Goal: Find specific page/section: Find specific page/section

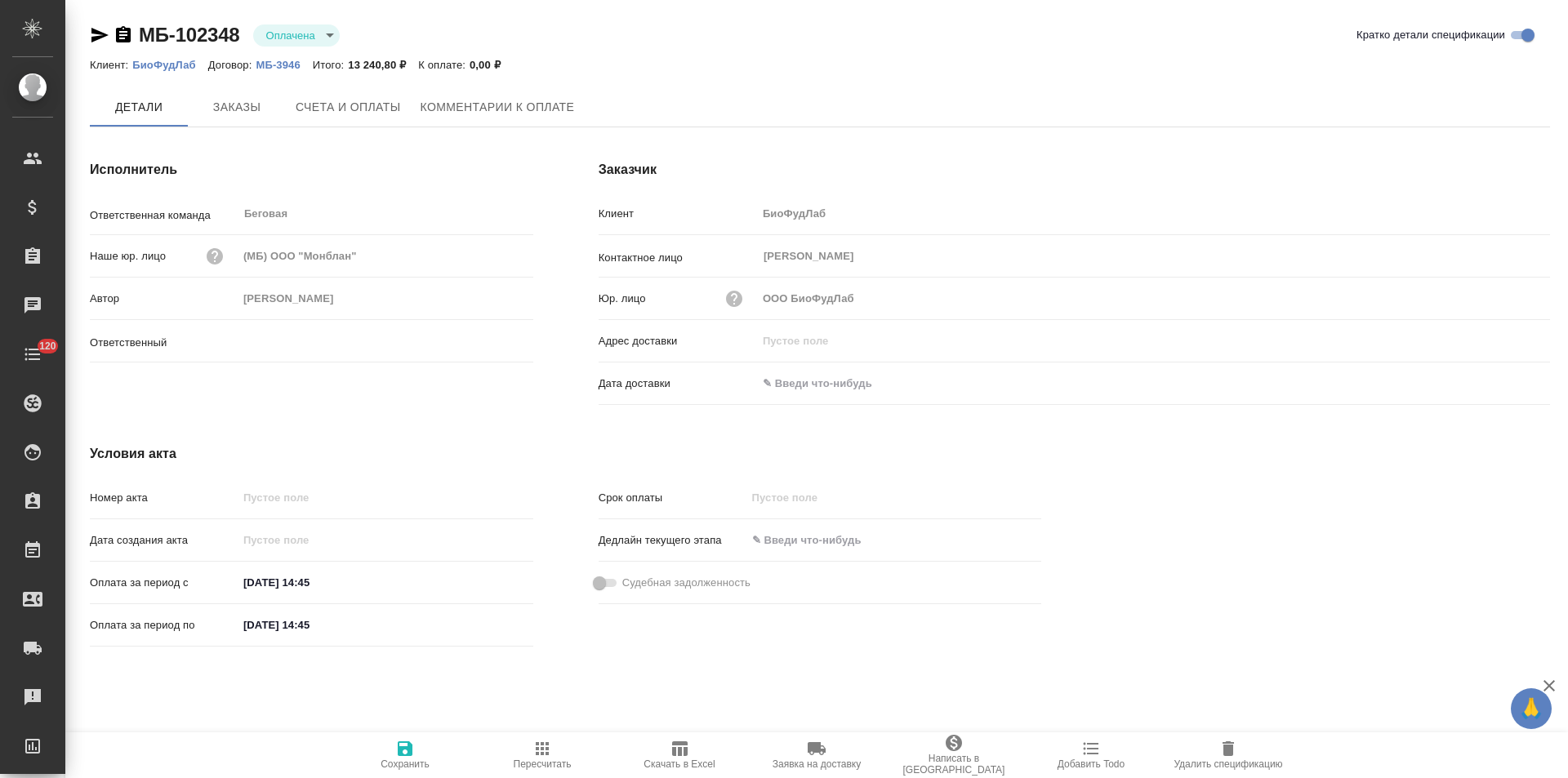
type input "[PERSON_NAME]"
click at [236, 108] on span "Заказы" at bounding box center [237, 108] width 78 height 20
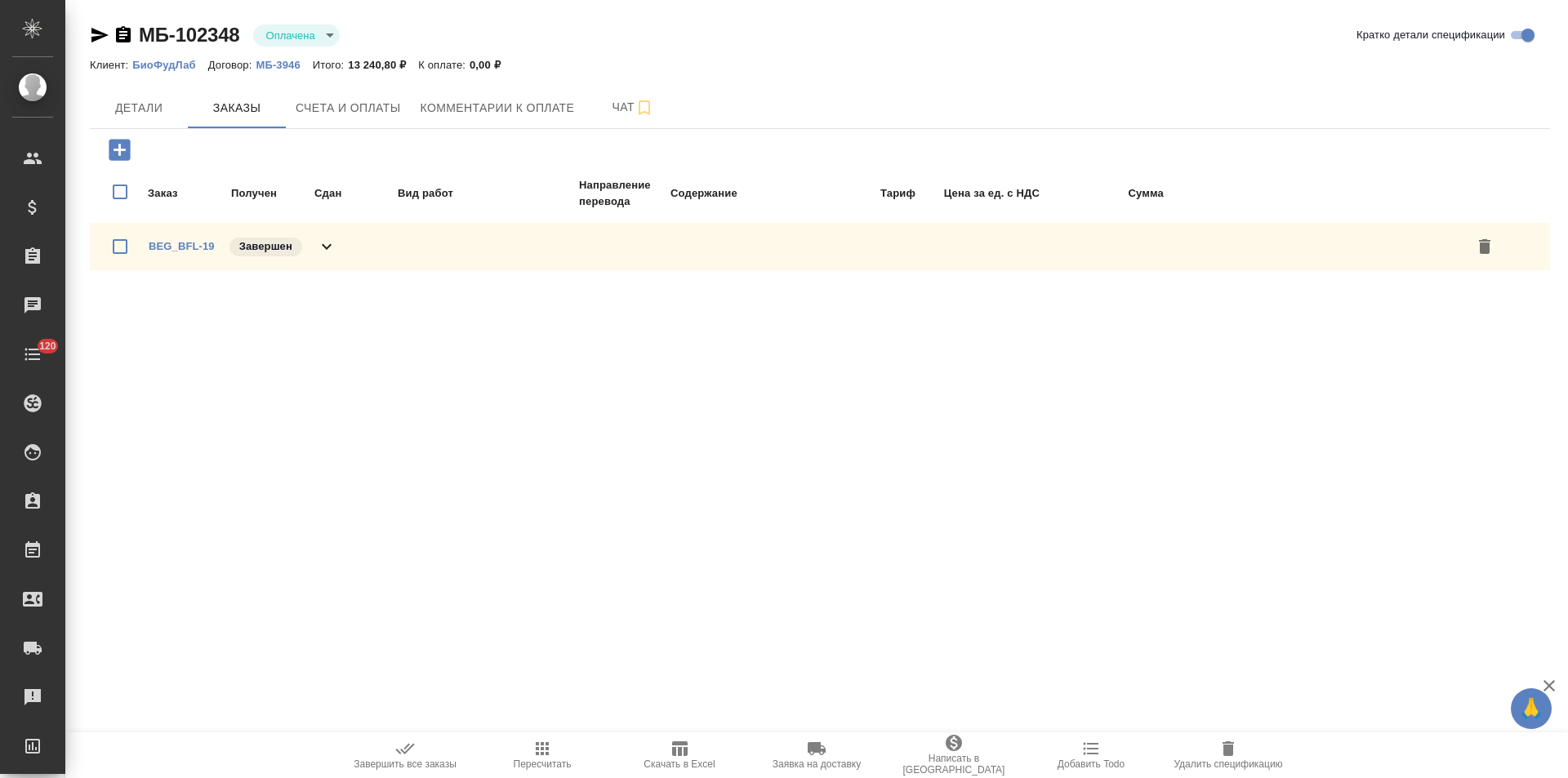
click at [337, 249] on div "BEG_BFL-19 Завершен" at bounding box center [820, 247] width 1461 height 48
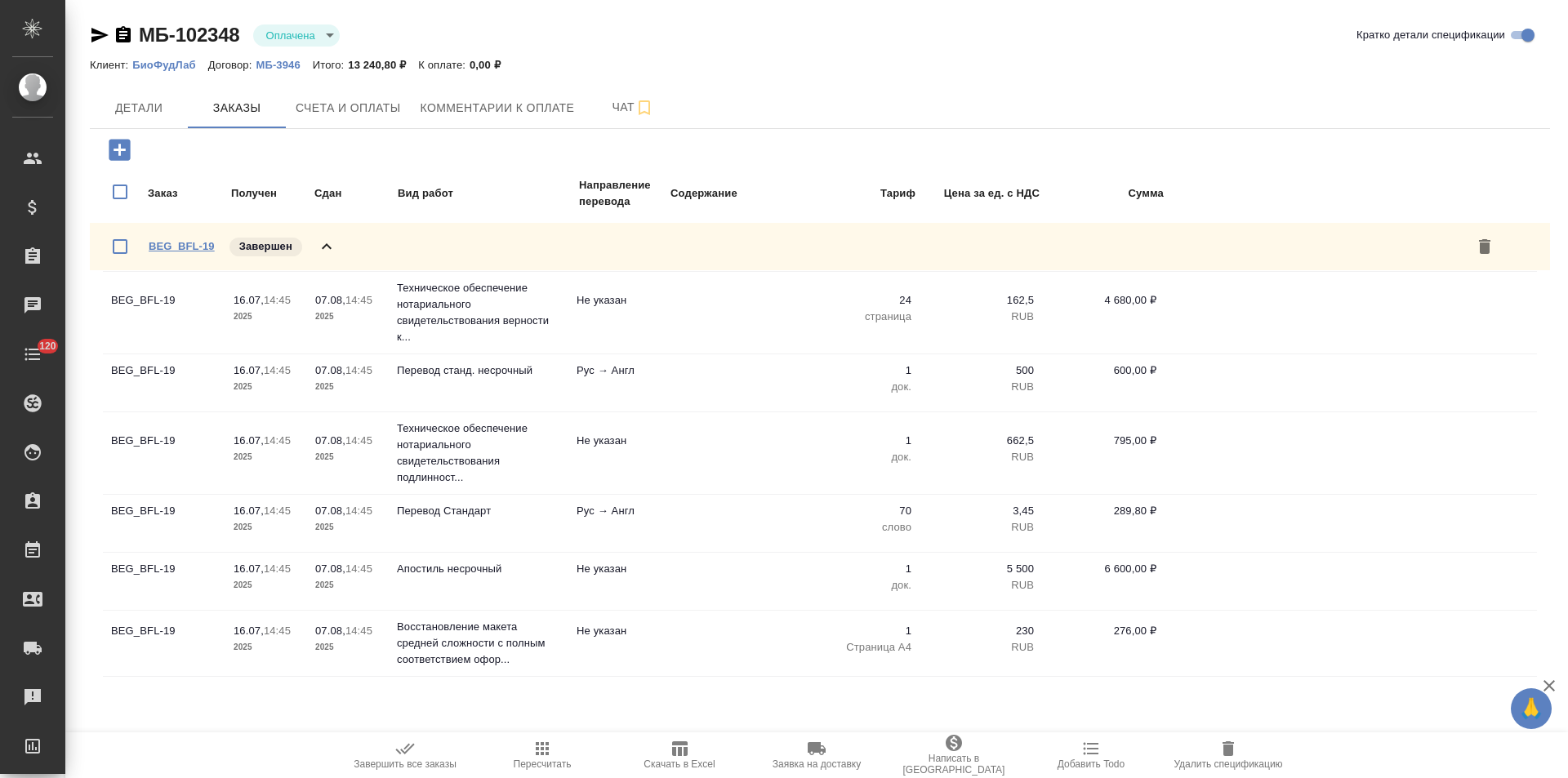
click at [194, 243] on link "BEG_BFL-19" at bounding box center [182, 246] width 67 height 12
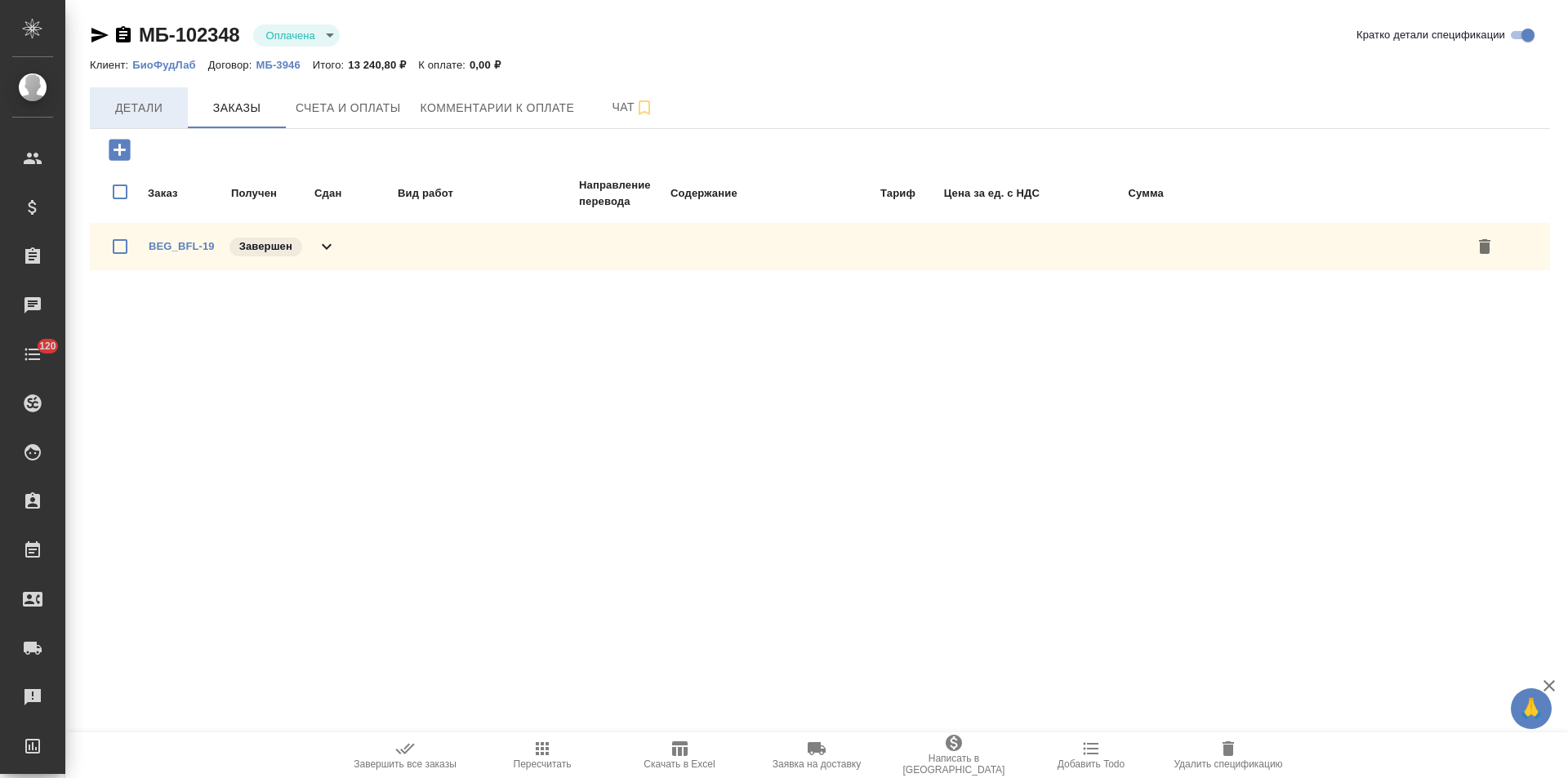
click at [155, 119] on button "Детали" at bounding box center [138, 107] width 98 height 41
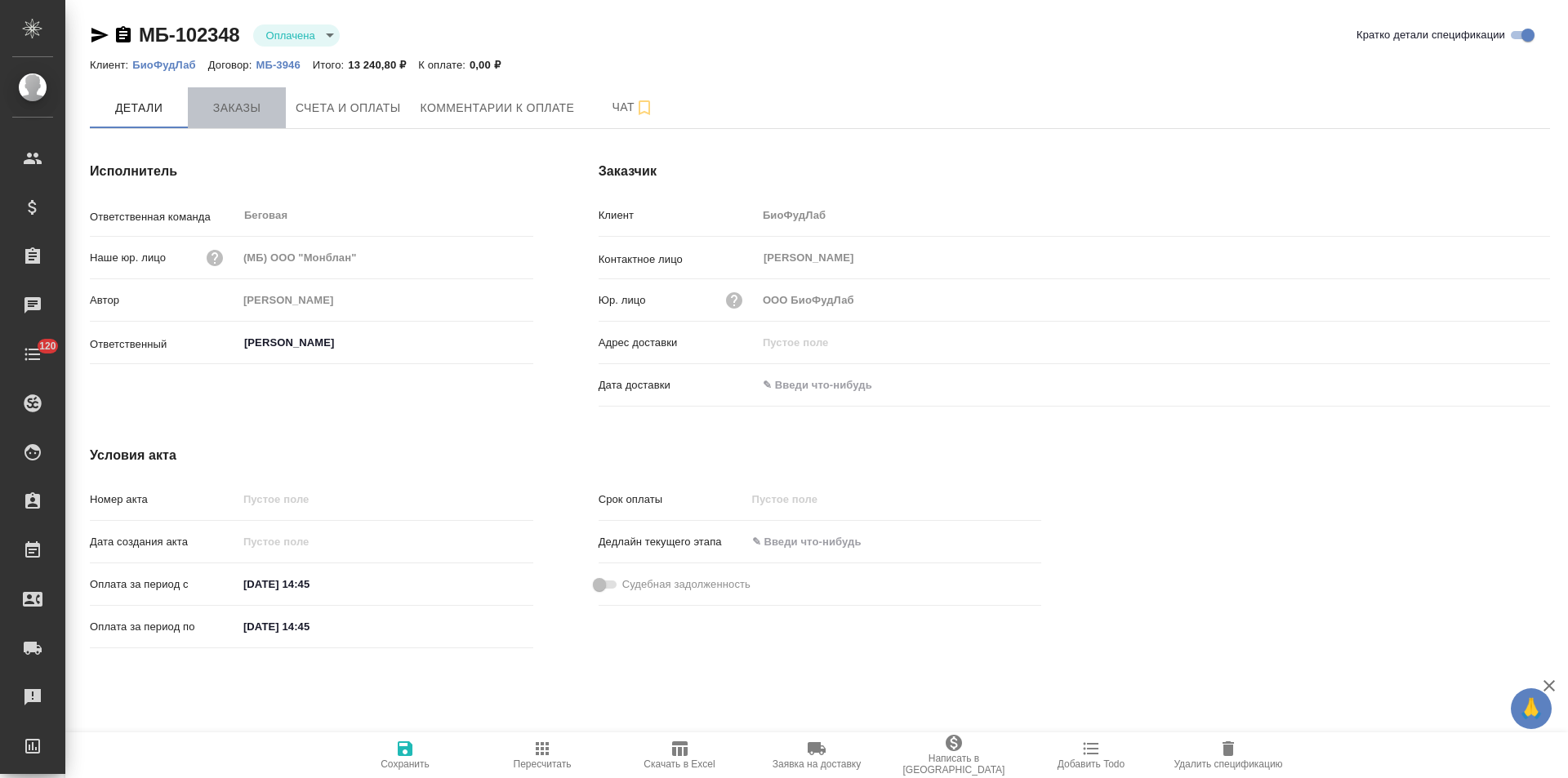
click at [269, 108] on span "Заказы" at bounding box center [237, 108] width 78 height 20
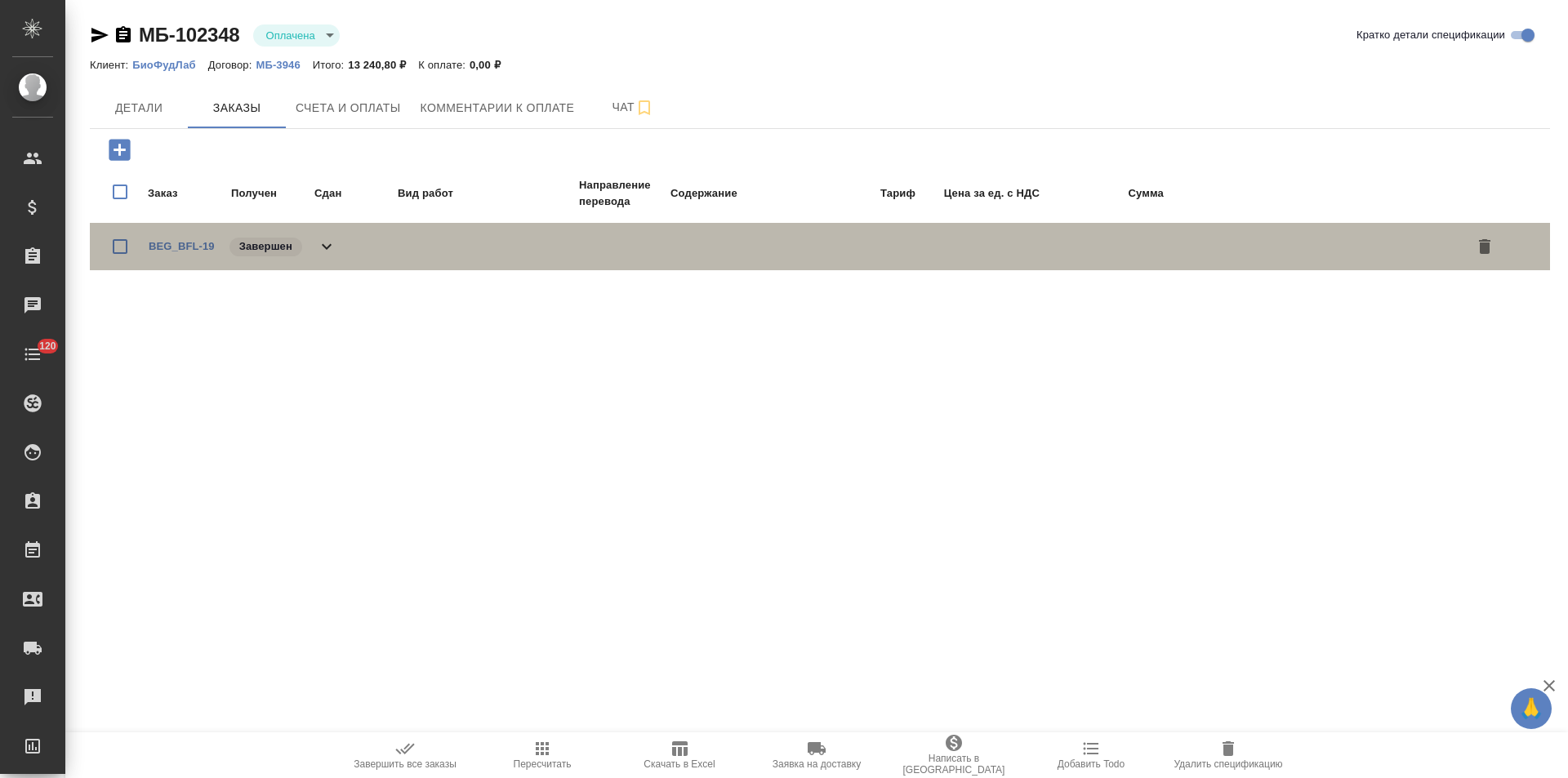
click at [330, 240] on icon at bounding box center [326, 247] width 20 height 20
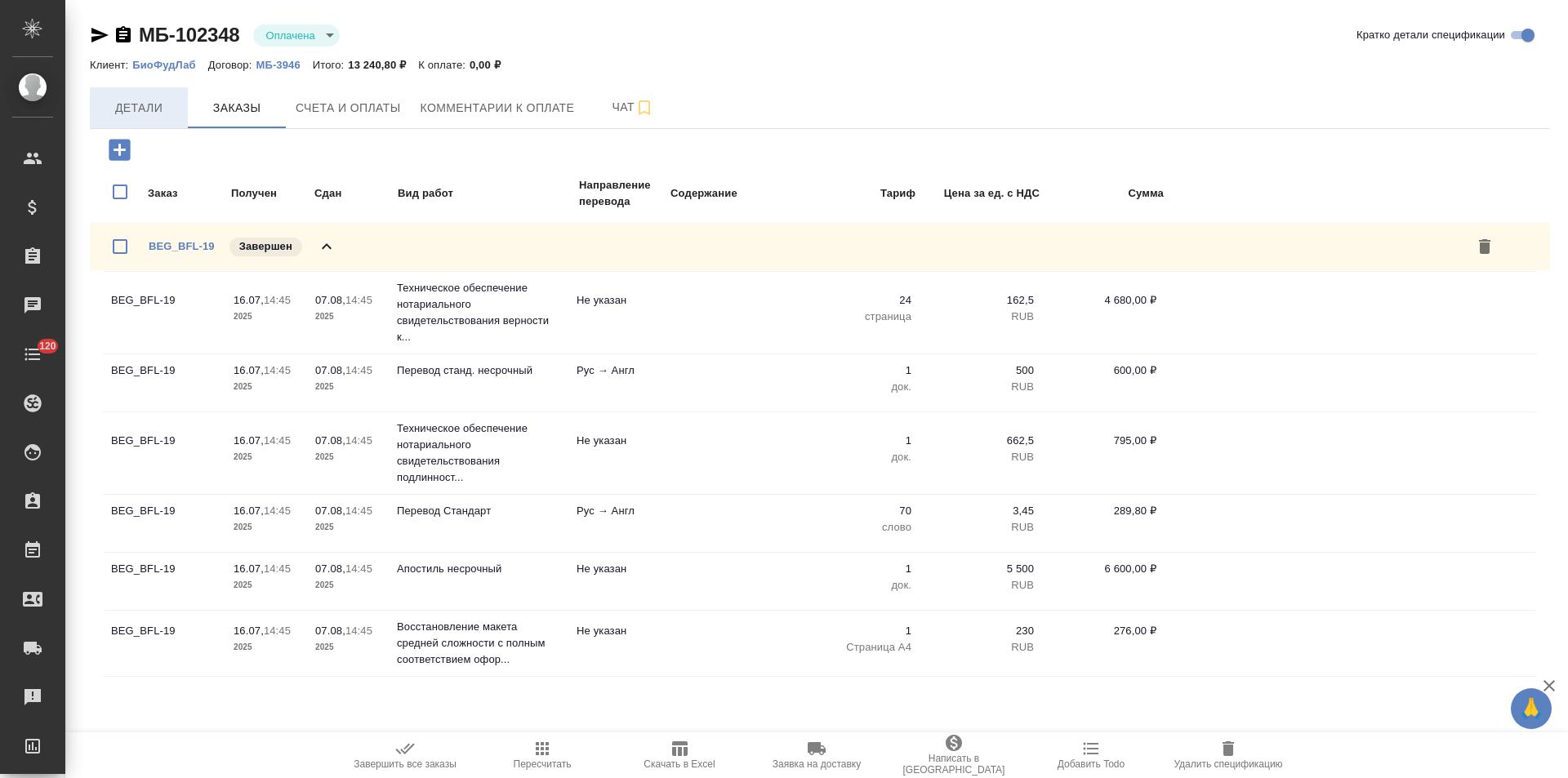
click at [132, 90] on button "Детали" at bounding box center [138, 107] width 98 height 41
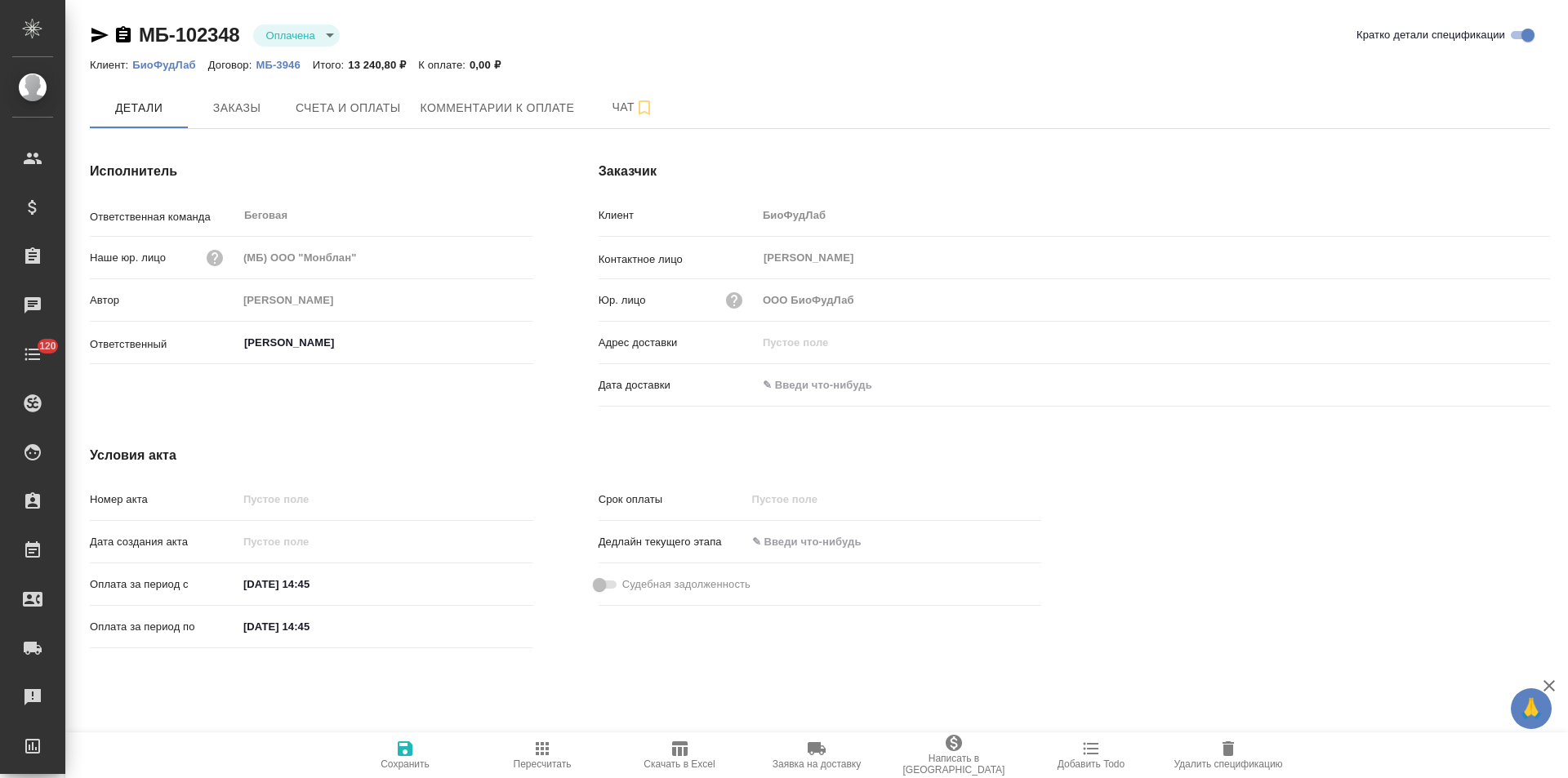
click at [126, 38] on icon "button" at bounding box center [123, 34] width 15 height 16
click at [347, 119] on button "Счета и оплаты" at bounding box center [348, 107] width 125 height 41
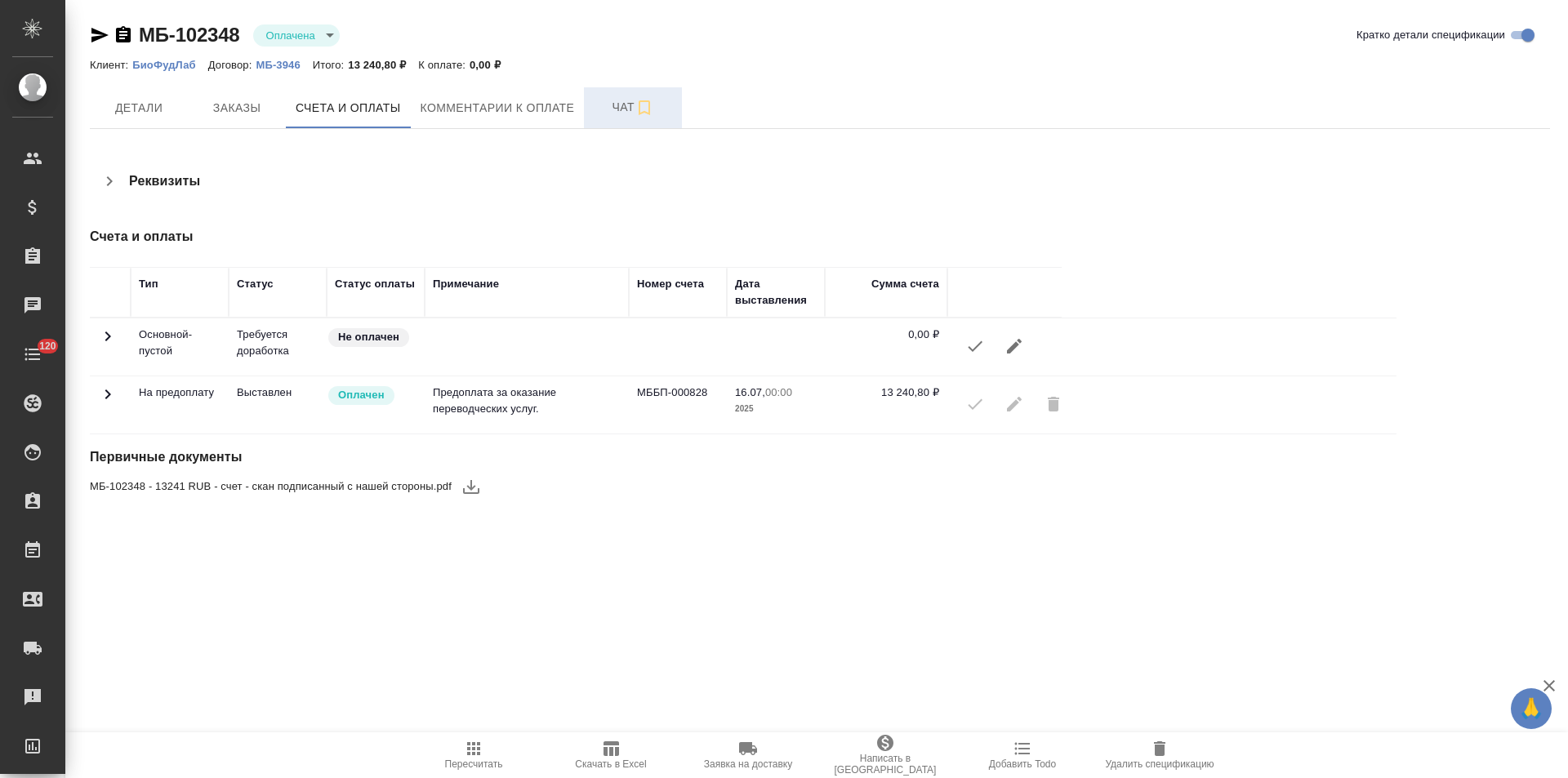
click at [617, 107] on span "Чат" at bounding box center [633, 107] width 78 height 20
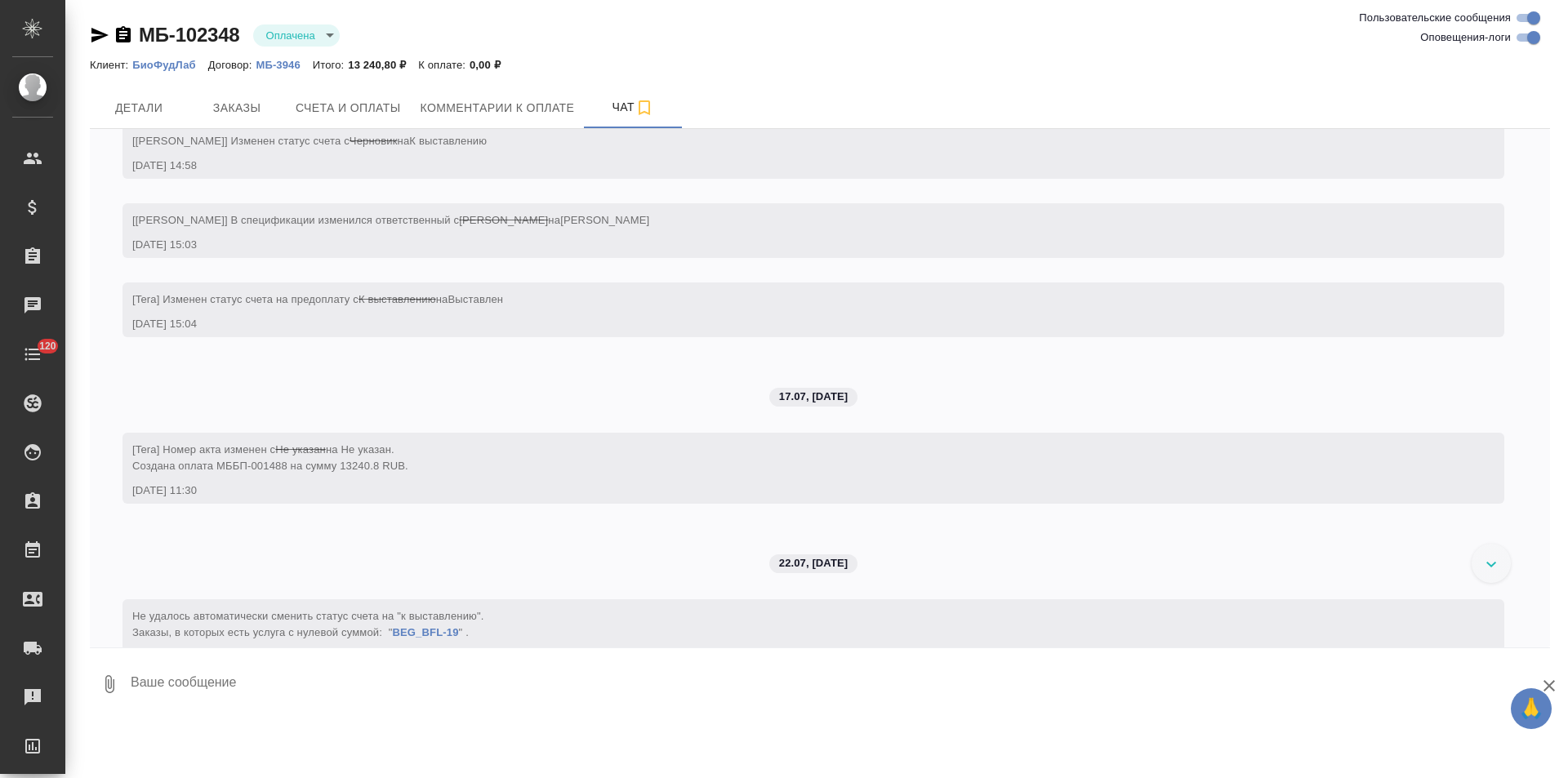
scroll to position [124, 0]
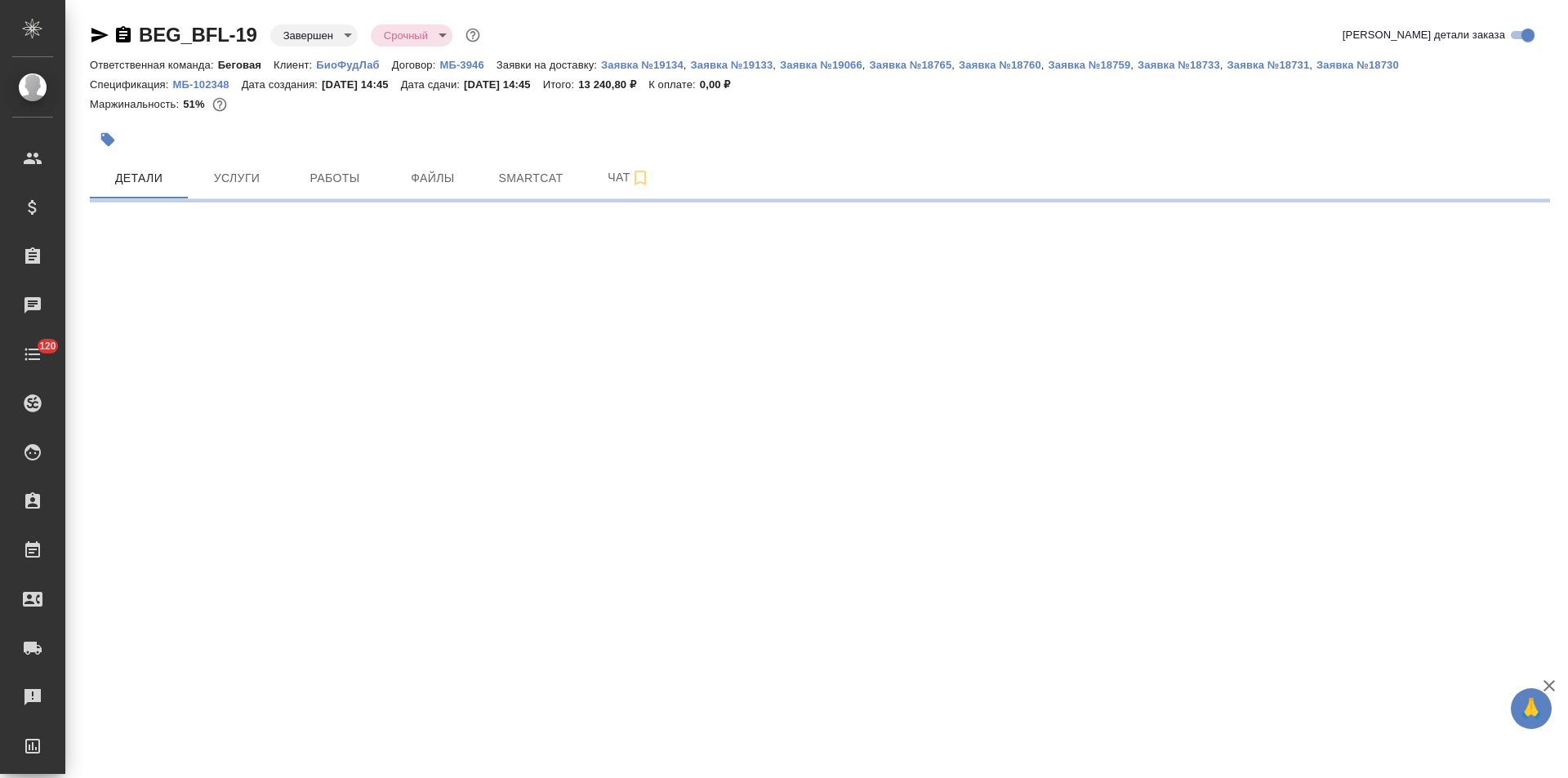
select select "RU"
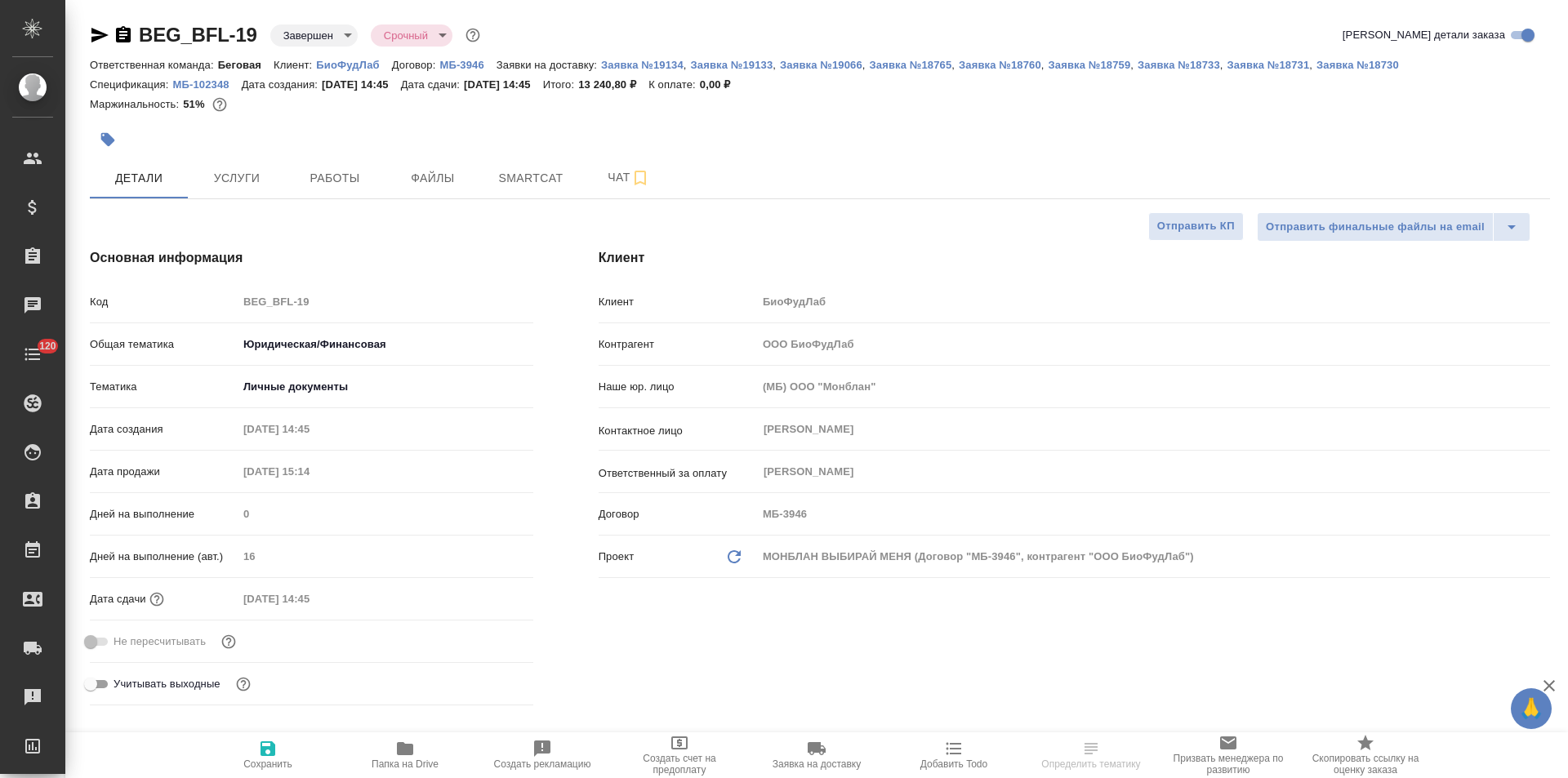
type textarea "x"
